Goal: Book appointment/travel/reservation

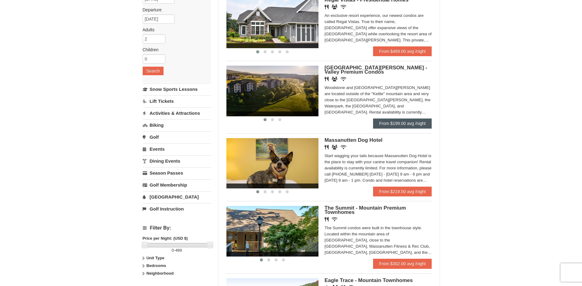
scroll to position [61, 0]
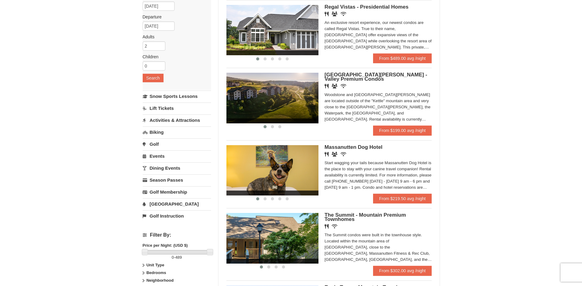
click at [299, 90] on img at bounding box center [272, 98] width 92 height 50
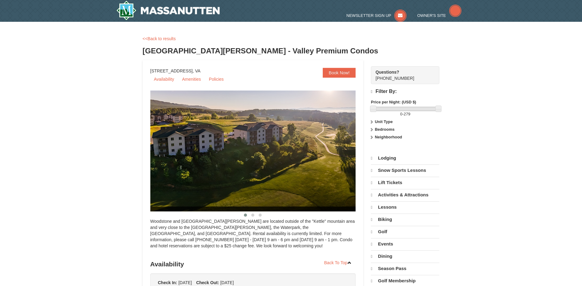
select select "10"
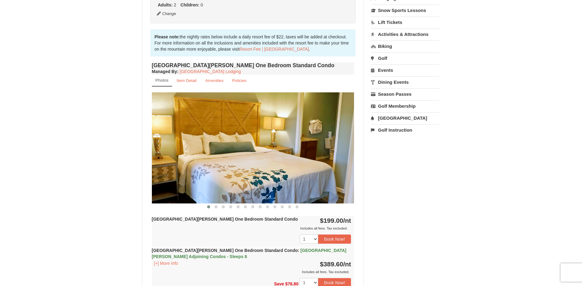
scroll to position [153, 0]
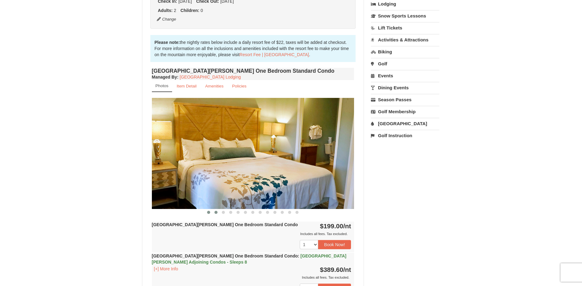
click at [214, 212] on button at bounding box center [215, 212] width 7 height 6
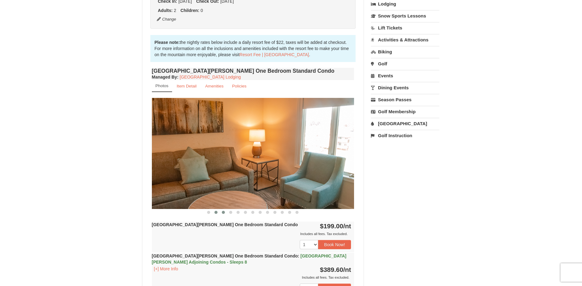
click at [223, 212] on span at bounding box center [223, 212] width 3 height 3
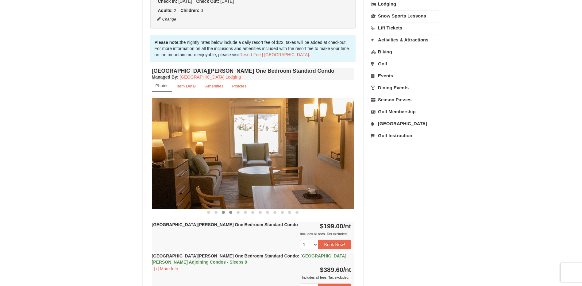
click at [232, 212] on span at bounding box center [230, 212] width 3 height 3
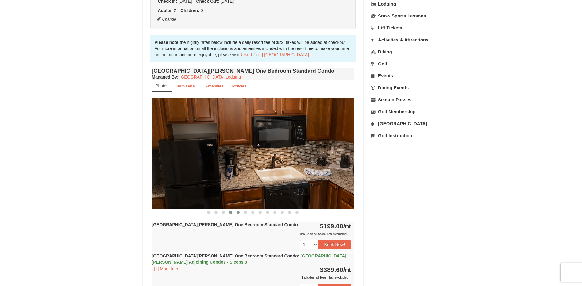
click at [240, 212] on button at bounding box center [237, 212] width 7 height 6
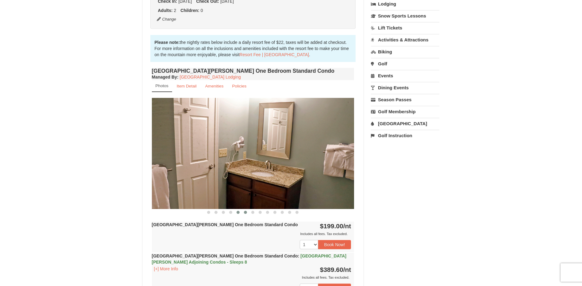
click at [245, 213] on span at bounding box center [245, 212] width 3 height 3
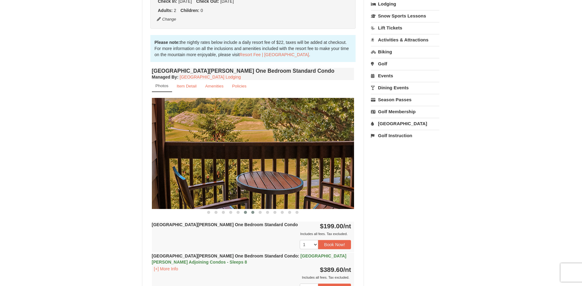
click at [255, 211] on button at bounding box center [252, 212] width 7 height 6
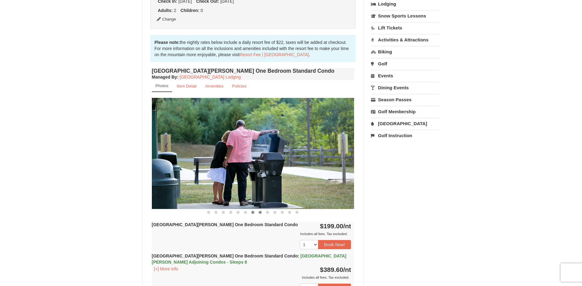
click at [261, 212] on span at bounding box center [259, 212] width 3 height 3
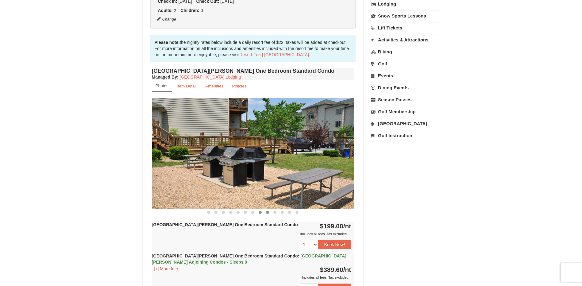
click at [267, 212] on span at bounding box center [267, 212] width 3 height 3
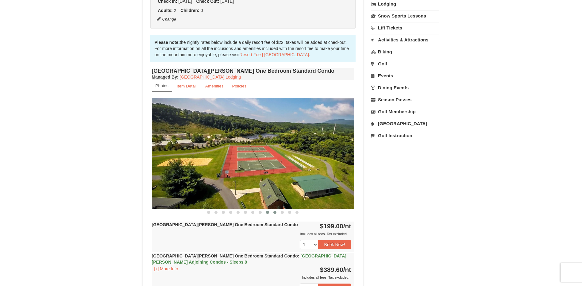
click at [274, 212] on span at bounding box center [274, 212] width 3 height 3
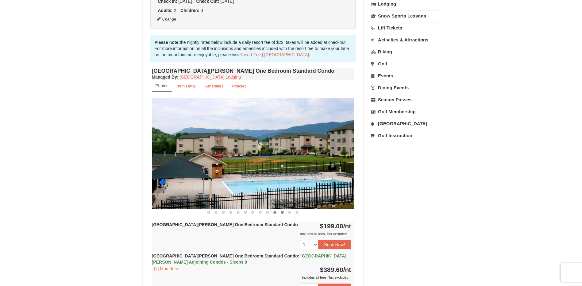
click at [281, 212] on span at bounding box center [281, 212] width 3 height 3
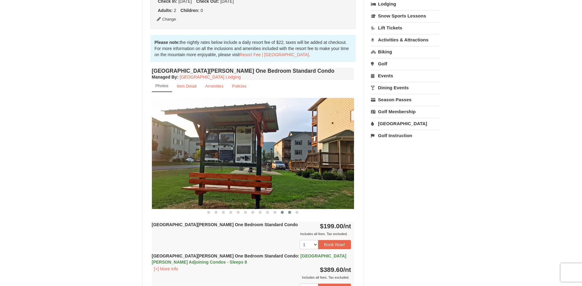
click at [288, 212] on button at bounding box center [289, 212] width 7 height 6
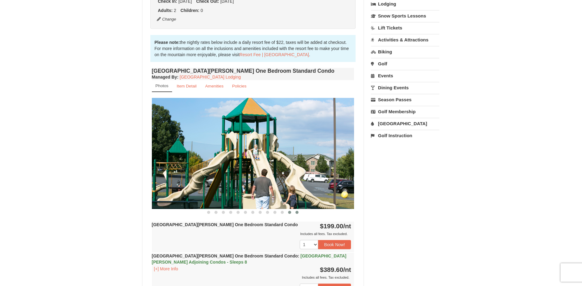
click at [295, 212] on button at bounding box center [296, 212] width 7 height 6
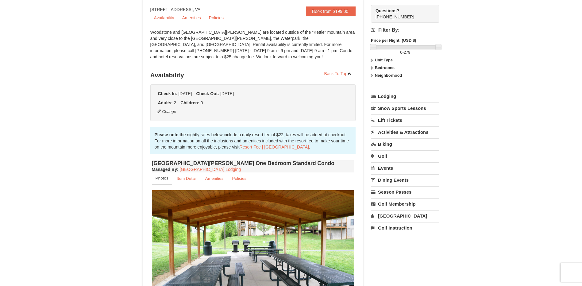
scroll to position [61, 0]
click at [389, 168] on link "Events" at bounding box center [405, 167] width 68 height 11
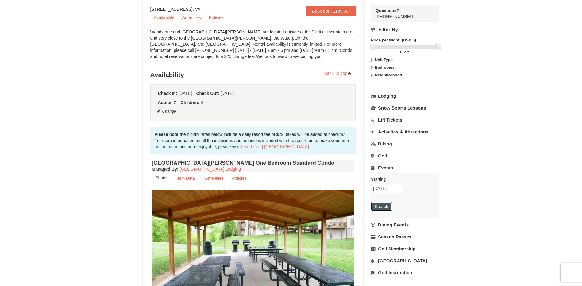
click at [380, 204] on button "Search" at bounding box center [381, 206] width 21 height 9
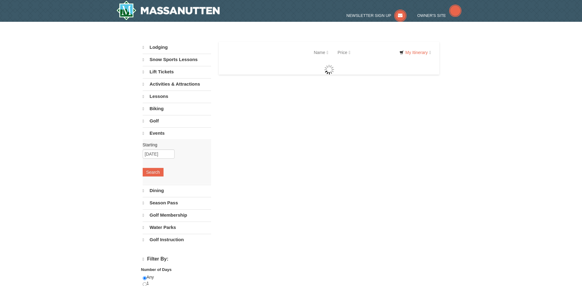
select select "10"
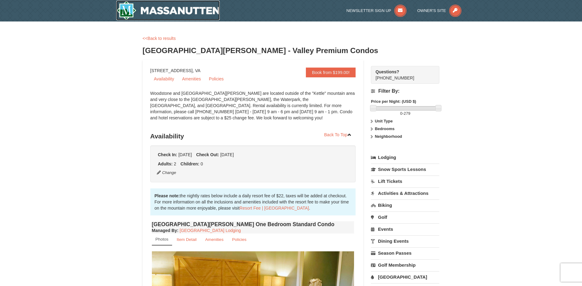
click at [198, 14] on img at bounding box center [168, 11] width 104 height 20
